Goal: Transaction & Acquisition: Purchase product/service

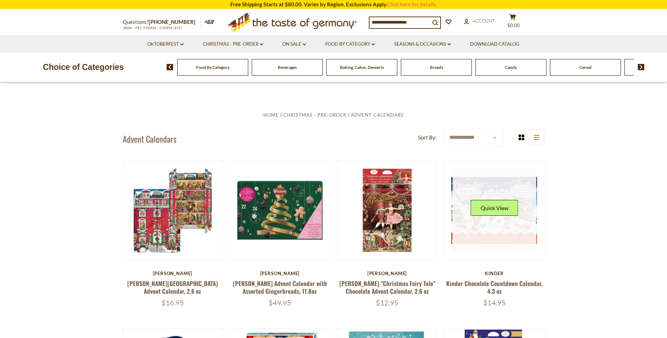
click at [499, 249] on link at bounding box center [495, 211] width 84 height 84
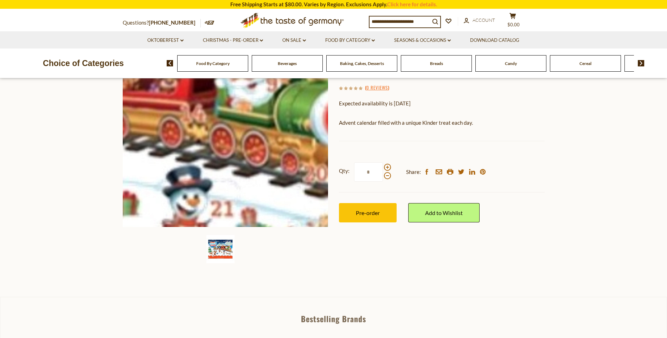
scroll to position [106, 0]
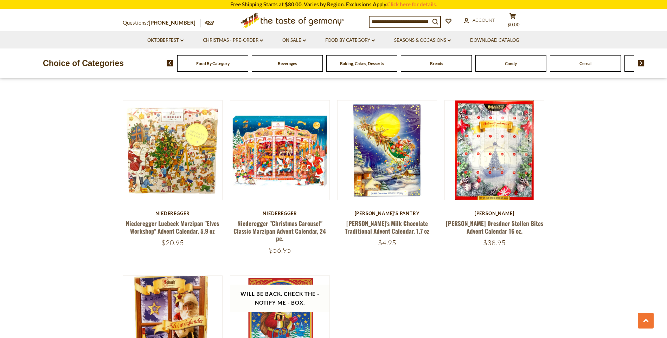
scroll to position [1196, 0]
